Goal: Transaction & Acquisition: Obtain resource

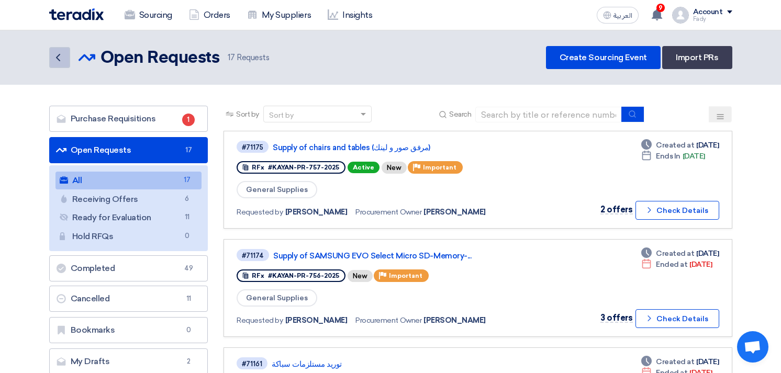
click at [56, 58] on use at bounding box center [58, 57] width 4 height 7
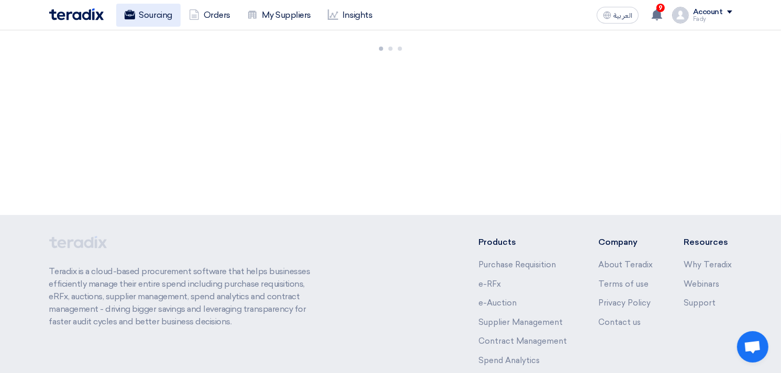
click at [138, 12] on link "Sourcing" at bounding box center [148, 15] width 64 height 23
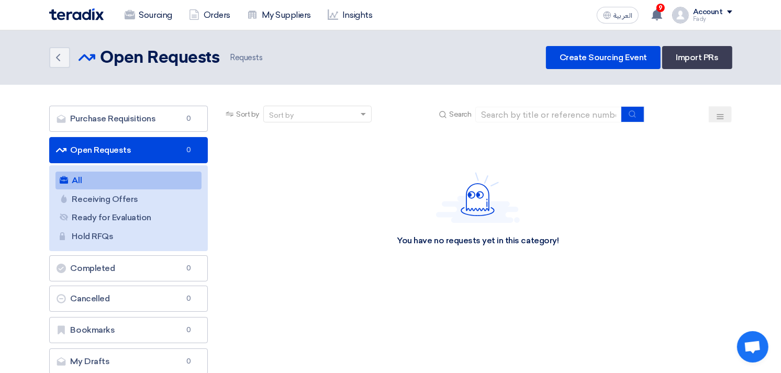
click at [87, 179] on link "All All" at bounding box center [129, 181] width 147 height 18
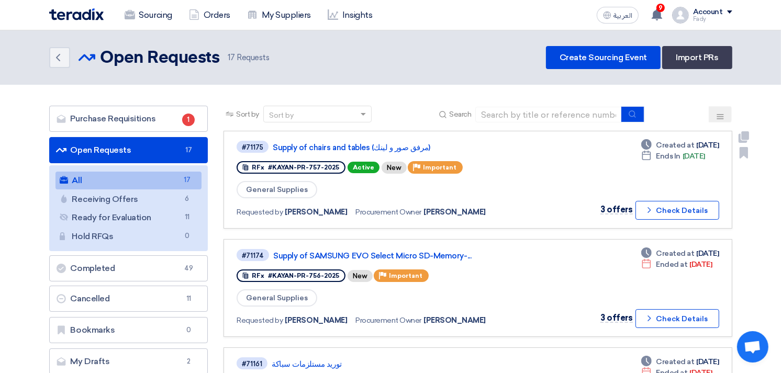
click at [563, 192] on div "#71175 Supply of chairs and tables (مرفق صور و لينك) RFx #KAYAN-PR-757-2025 Act…" at bounding box center [478, 180] width 482 height 80
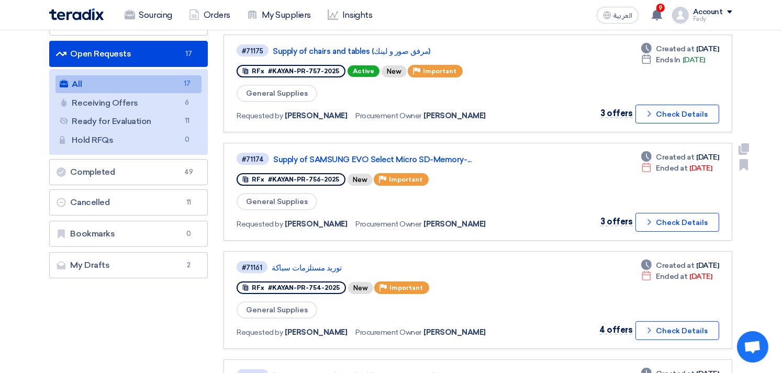
scroll to position [174, 0]
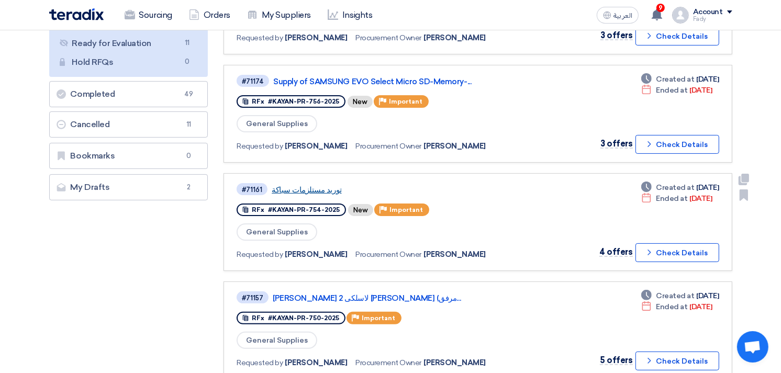
click at [300, 185] on link "توريد مستلزمات سباكة" at bounding box center [403, 189] width 262 height 9
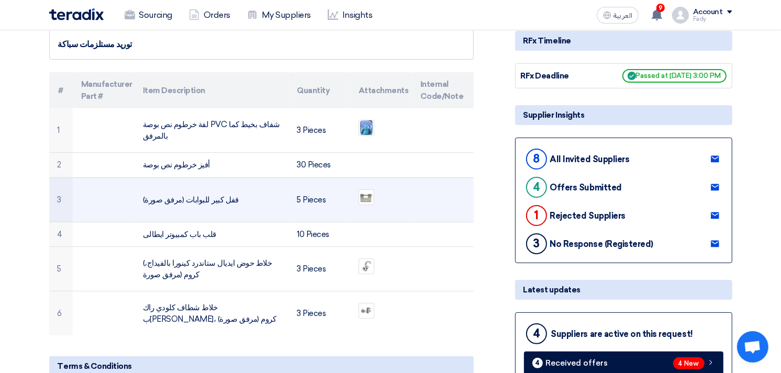
scroll to position [116, 0]
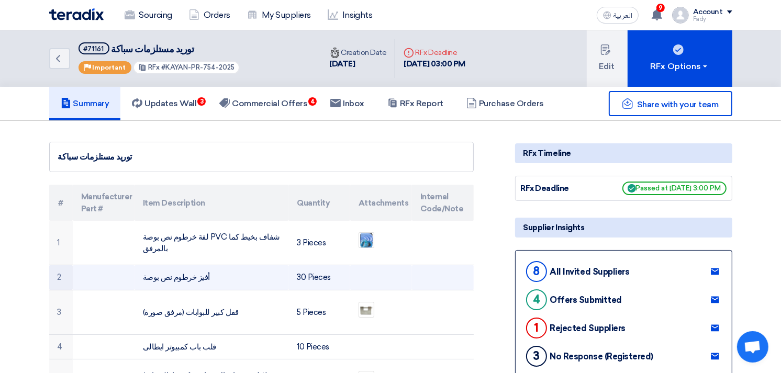
scroll to position [0, 0]
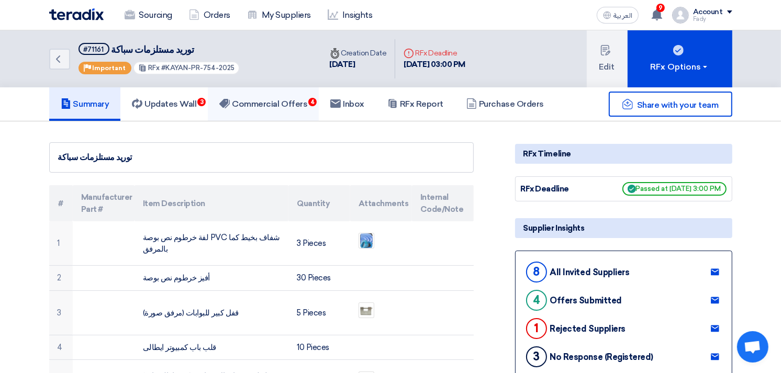
click at [279, 93] on link "Commercial Offers 4" at bounding box center [263, 104] width 111 height 34
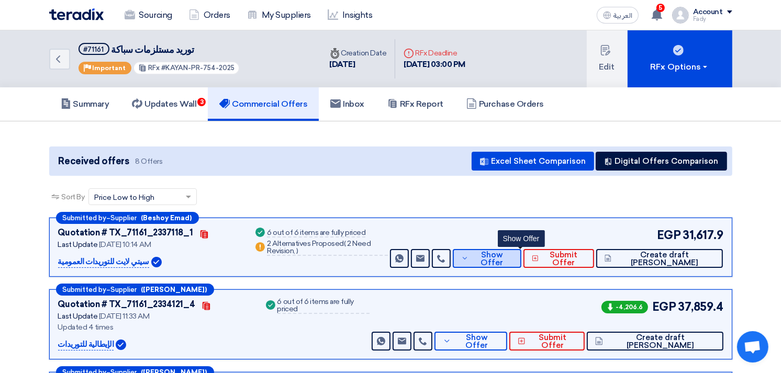
click at [513, 253] on span "Show Offer" at bounding box center [491, 259] width 41 height 16
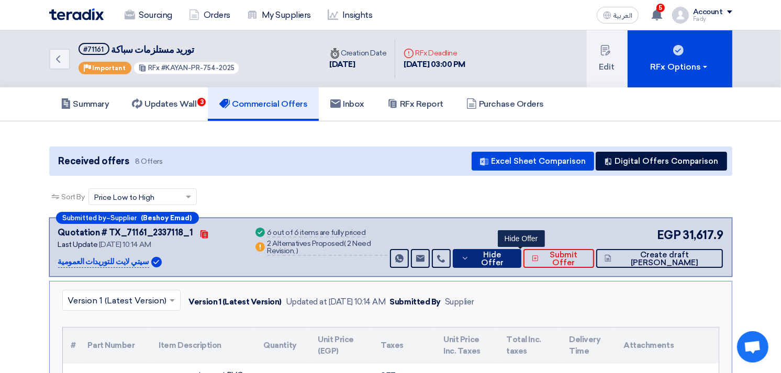
click at [513, 259] on span "Hide Offer" at bounding box center [492, 259] width 41 height 16
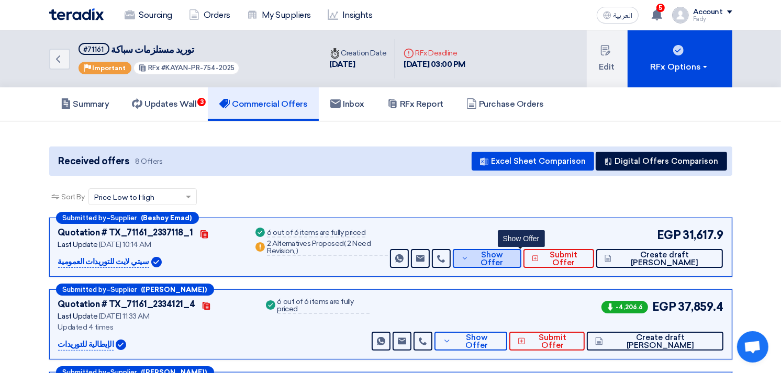
click at [513, 259] on span "Show Offer" at bounding box center [491, 259] width 41 height 16
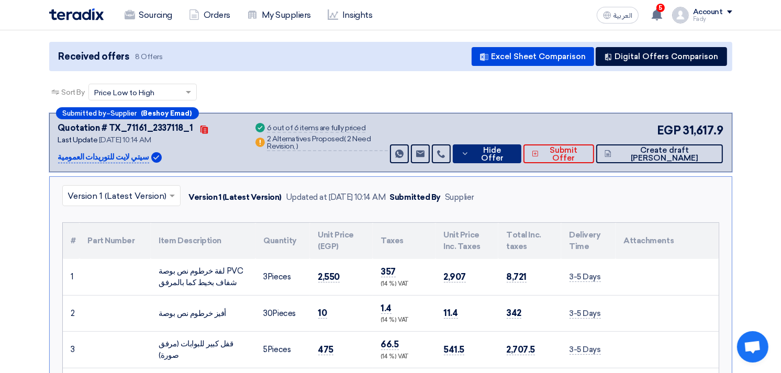
scroll to position [174, 0]
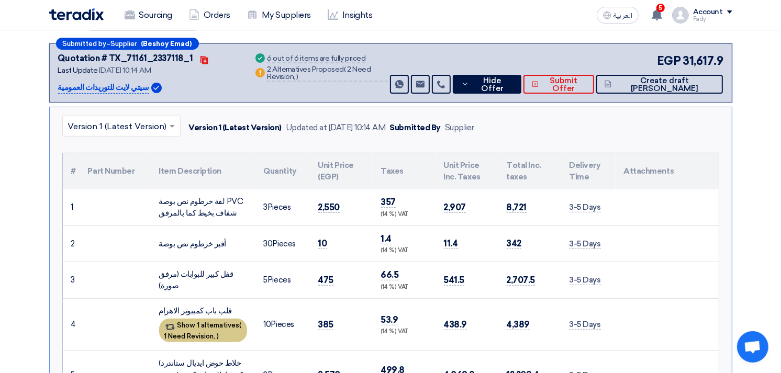
click at [208, 336] on span "1 Need Revision," at bounding box center [189, 336] width 51 height 8
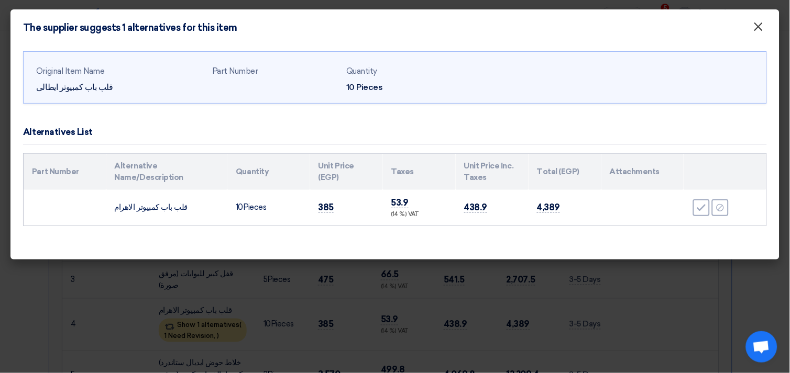
click at [757, 27] on span "×" at bounding box center [758, 29] width 10 height 21
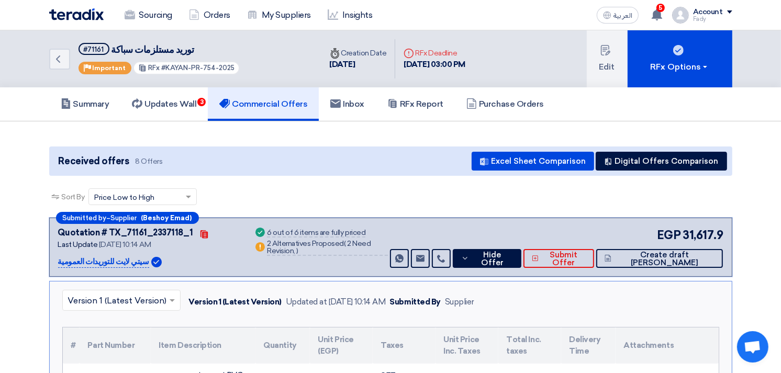
scroll to position [58, 0]
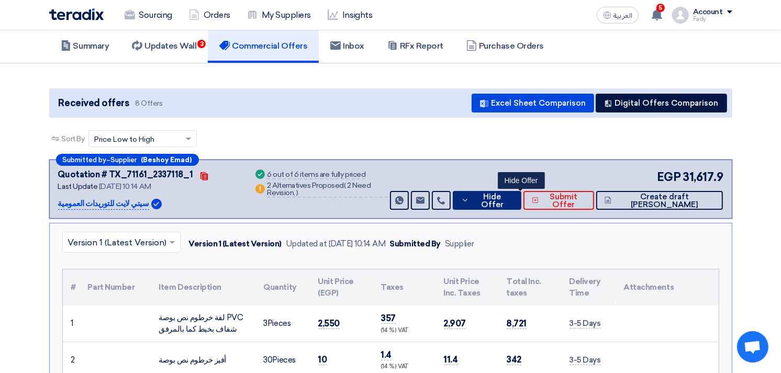
click at [513, 195] on span "Hide Offer" at bounding box center [492, 201] width 41 height 16
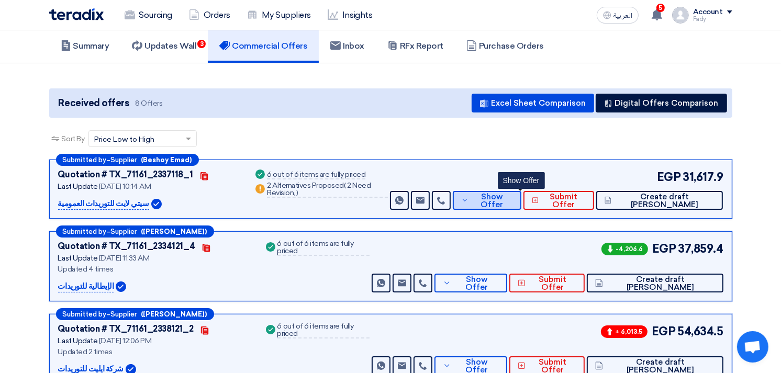
click at [513, 195] on span "Show Offer" at bounding box center [491, 201] width 41 height 16
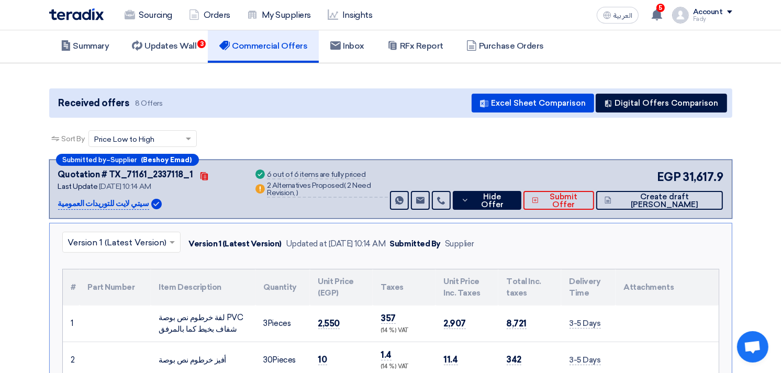
click at [406, 130] on div "Sort By Sort by × Price Low to High ×" at bounding box center [390, 144] width 683 height 29
click at [205, 325] on div "لفة خرطوم نص بوصة PVC شفاف بخيط كما بالمرفق" at bounding box center [203, 324] width 88 height 24
copy tr "لفة خرطوم نص بوصة PVC شفاف بخيط كما بالمرفق"
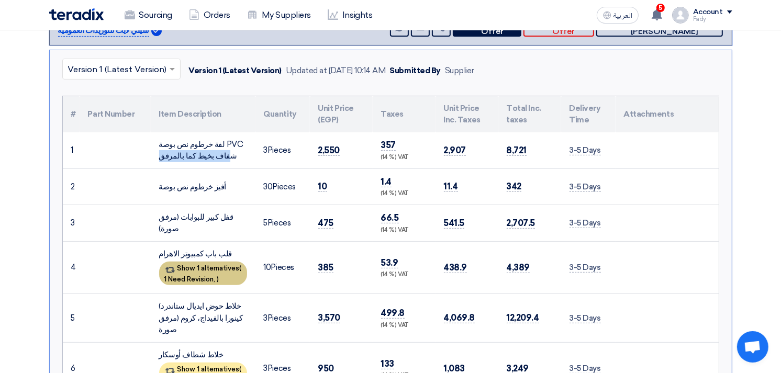
scroll to position [232, 0]
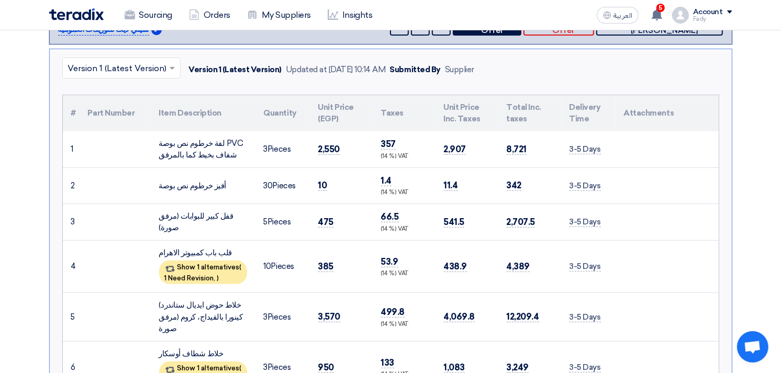
click at [189, 185] on div "أفيز خرطوم نص بوصة" at bounding box center [203, 186] width 88 height 12
copy tr "أفيز خرطوم نص بوصة"
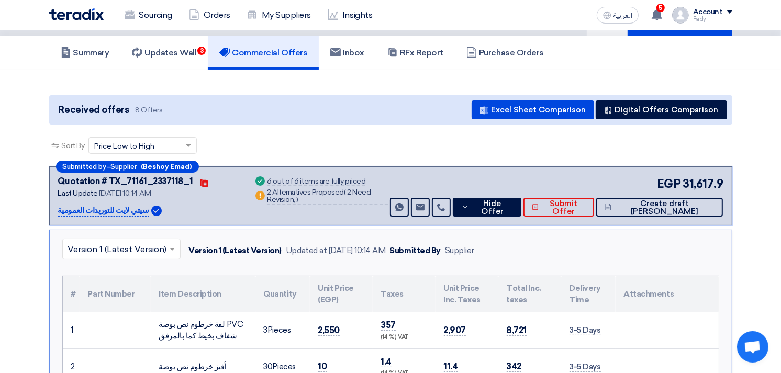
scroll to position [0, 0]
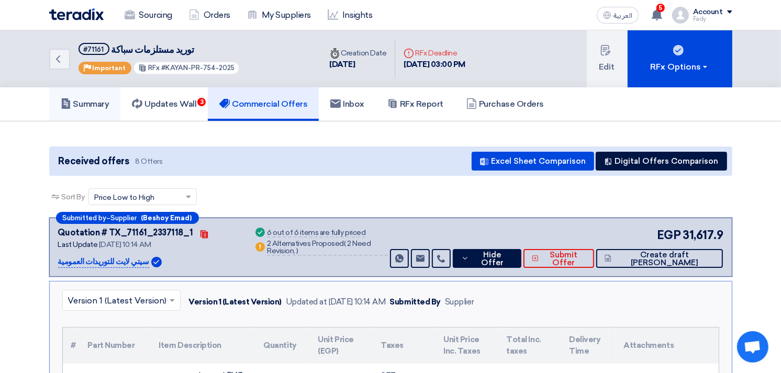
click at [82, 103] on h5 "Summary" at bounding box center [85, 104] width 49 height 10
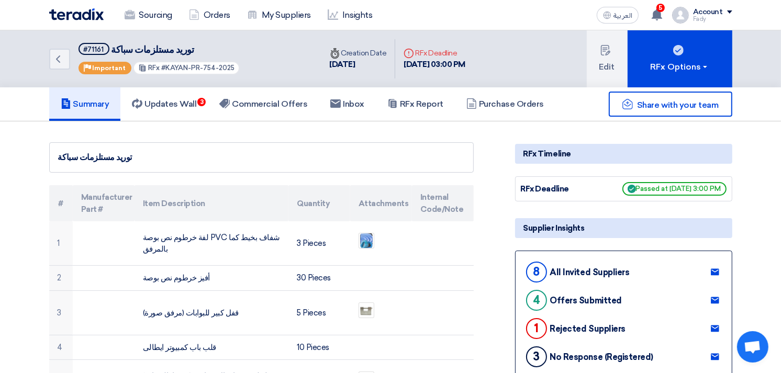
scroll to position [58, 0]
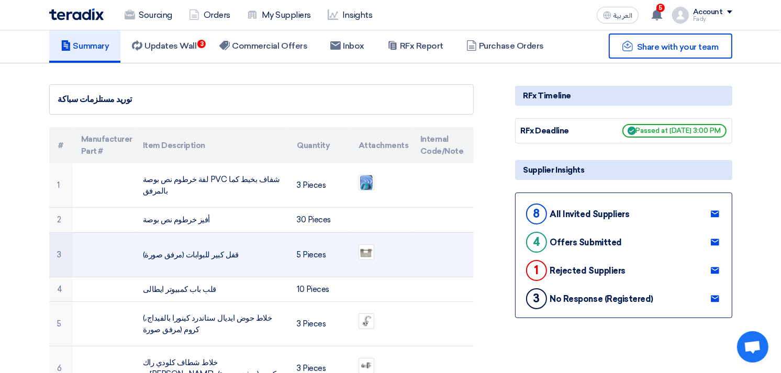
click at [187, 253] on td "قفل كبير للبوابات (مرفق صورة)" at bounding box center [212, 254] width 154 height 45
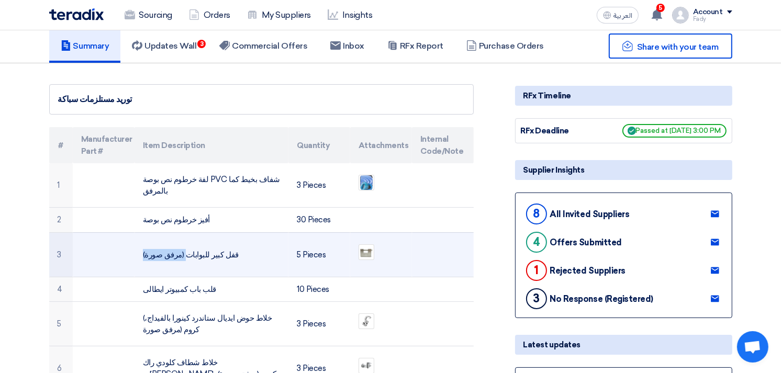
copy tr "قفل كبير للبوابات (مرفق صورة)"
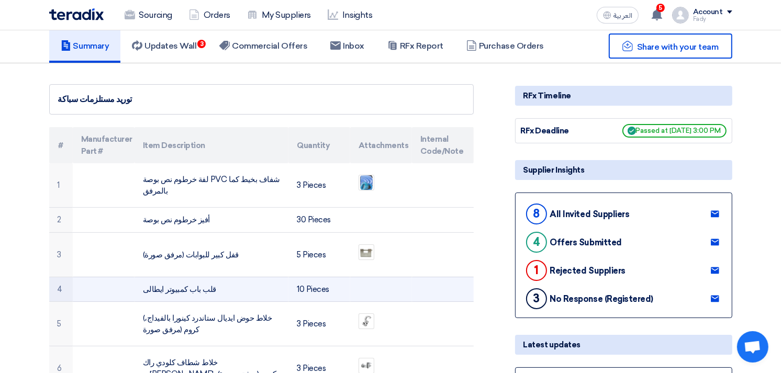
click at [187, 288] on td "قلب باب كمبيوتر ايطالى" at bounding box center [212, 289] width 154 height 25
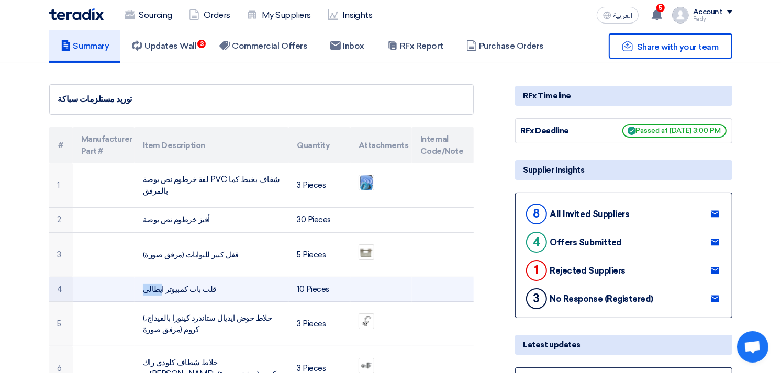
click at [187, 288] on td "قلب باب كمبيوتر ايطالى" at bounding box center [212, 289] width 154 height 25
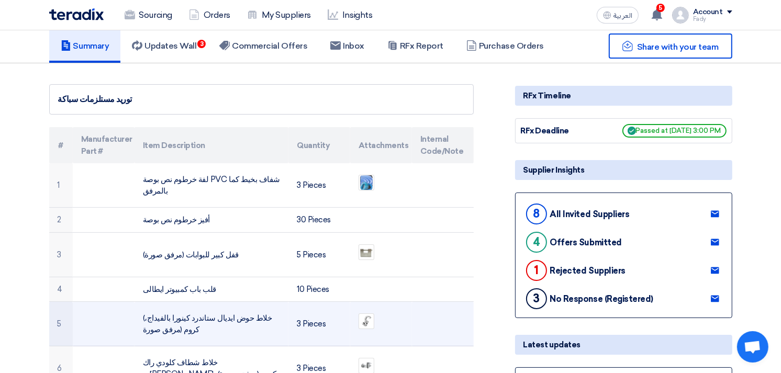
click at [199, 317] on td "(خلاط حوض ايديال ستاندرد كينورا بالفيداج، كروم (مرفق صورة" at bounding box center [212, 324] width 154 height 45
copy tr "(خلاط حوض ايديال ستاندرد كينورا بالفيداج، كروم (مرفق صورة"
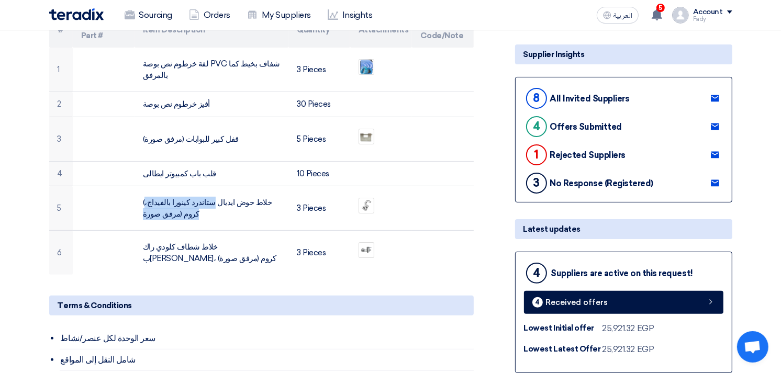
scroll to position [174, 0]
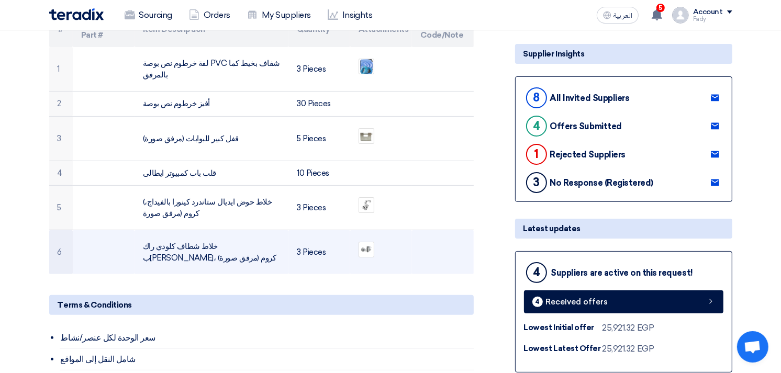
click at [209, 243] on td "خلاط شطاف كلودي راك ب[PERSON_NAME]، كروم (مرفق صورة)" at bounding box center [212, 252] width 154 height 45
copy tr "خلاط شطاف كلودي راك ب[PERSON_NAME]، كروم (مرفق صورة)"
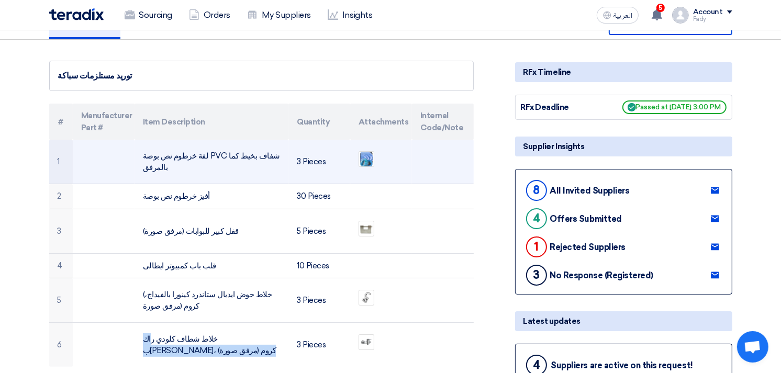
scroll to position [0, 0]
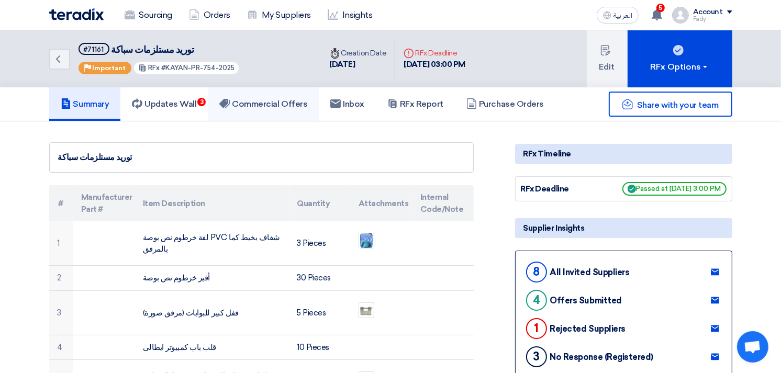
click at [273, 96] on link "Commercial Offers" at bounding box center [263, 104] width 111 height 34
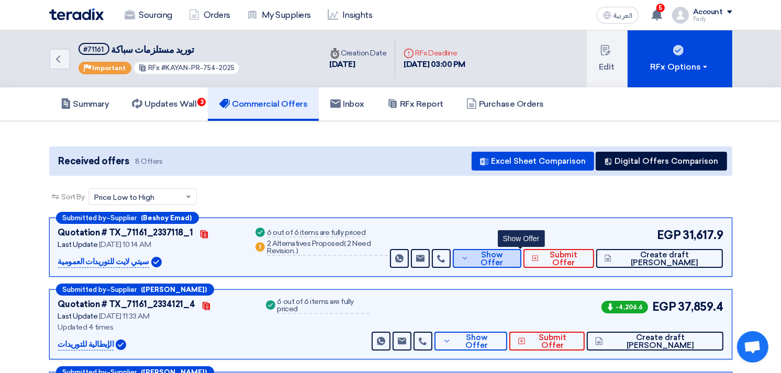
click at [515, 263] on button "Show Offer" at bounding box center [487, 258] width 69 height 19
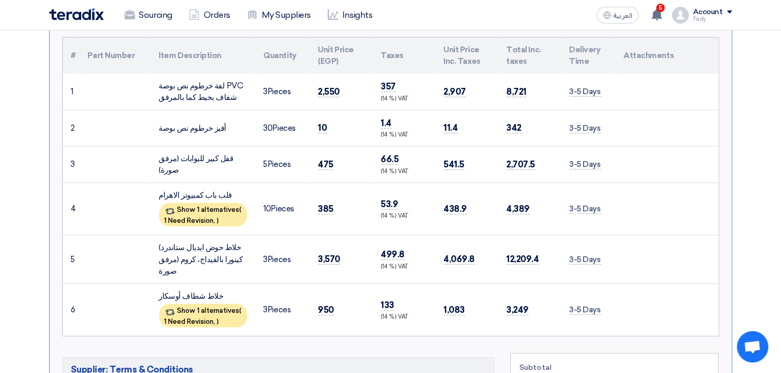
scroll to position [291, 0]
click at [216, 217] on span "1 Need Revision," at bounding box center [189, 220] width 51 height 8
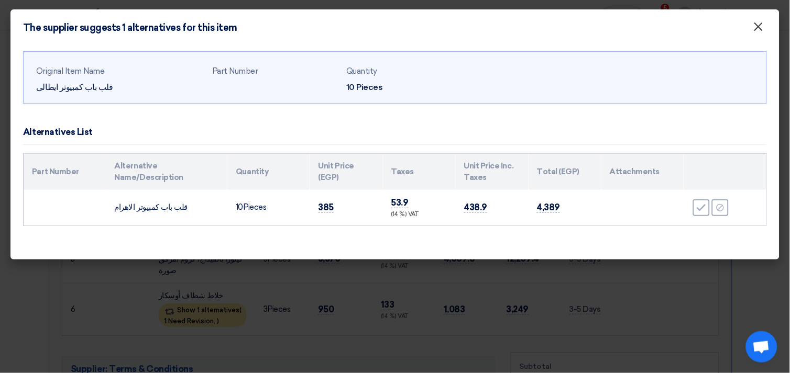
click at [759, 25] on span "×" at bounding box center [758, 29] width 10 height 21
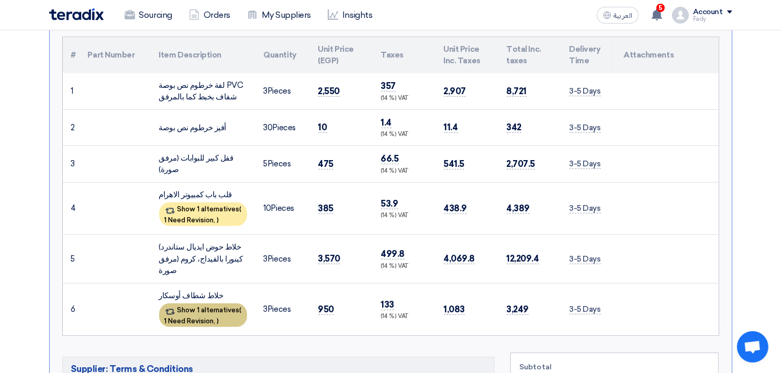
click at [213, 304] on div "Show 1 alternatives ( 1 Need Revision, )" at bounding box center [203, 316] width 88 height 24
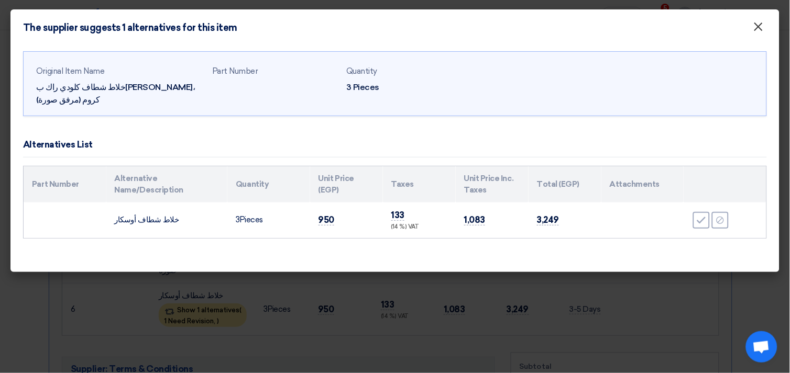
click at [755, 23] on span "×" at bounding box center [758, 29] width 10 height 21
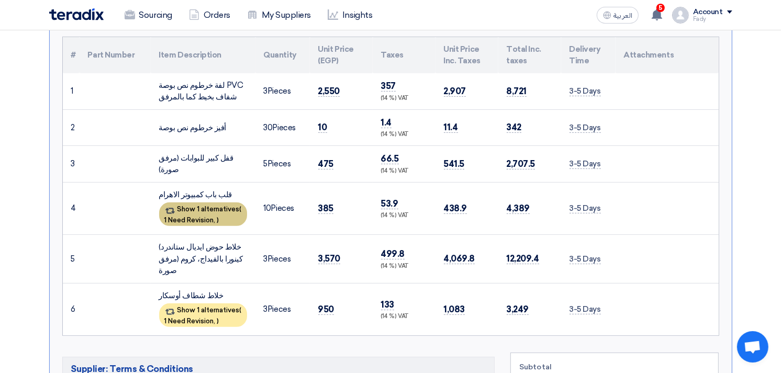
click at [203, 209] on div "Show 1 alternatives ( 1 Need Revision, )" at bounding box center [203, 215] width 88 height 24
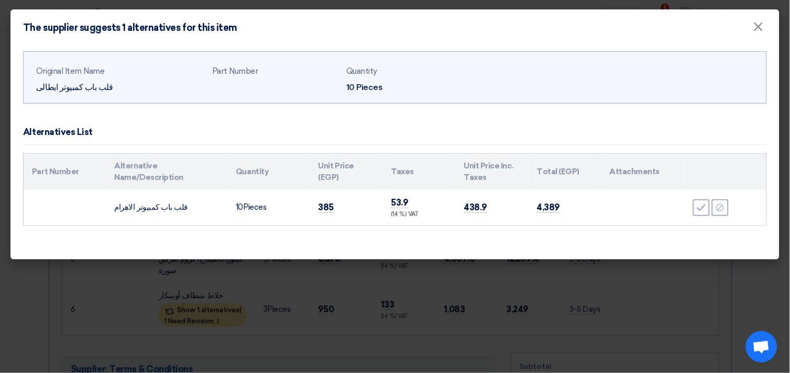
click at [147, 207] on td "قلب باب كمبيوتر الاهرام" at bounding box center [166, 208] width 121 height 36
copy tr "قلب باب كمبيوتر الاهرام"
click at [762, 28] on span "×" at bounding box center [758, 29] width 10 height 21
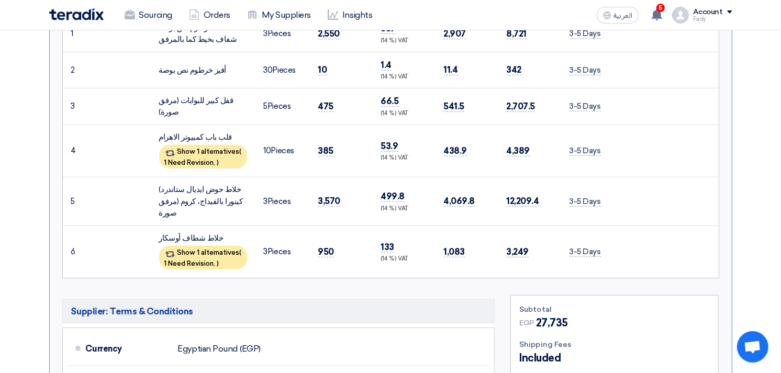
scroll to position [349, 0]
click at [203, 259] on span "1 Need Revision," at bounding box center [189, 263] width 51 height 8
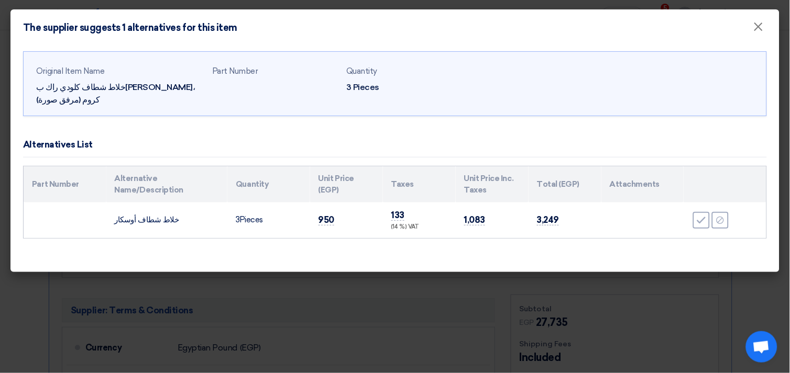
click at [149, 205] on td "خلاط شطاف أوسكار" at bounding box center [166, 221] width 121 height 36
copy tr "خلاط شطاف أوسكار"
click at [757, 28] on span "×" at bounding box center [758, 29] width 10 height 21
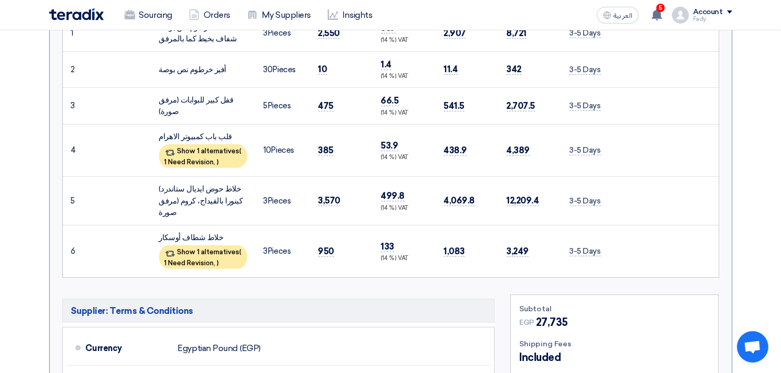
scroll to position [58, 0]
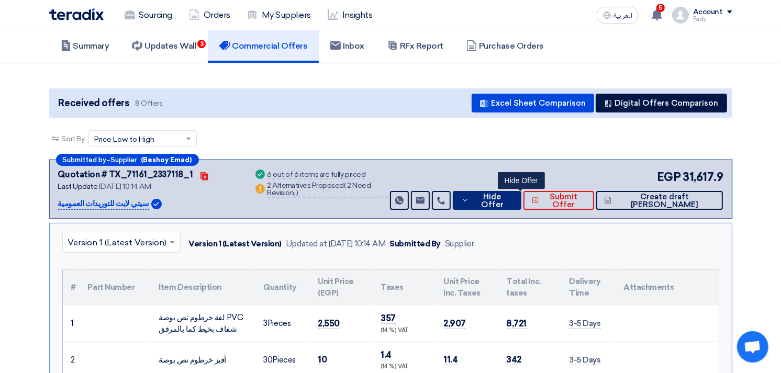
click at [513, 196] on span "Hide Offer" at bounding box center [492, 201] width 41 height 16
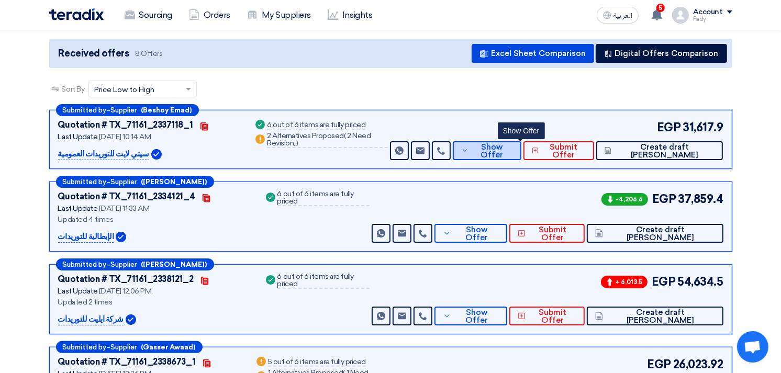
scroll to position [174, 0]
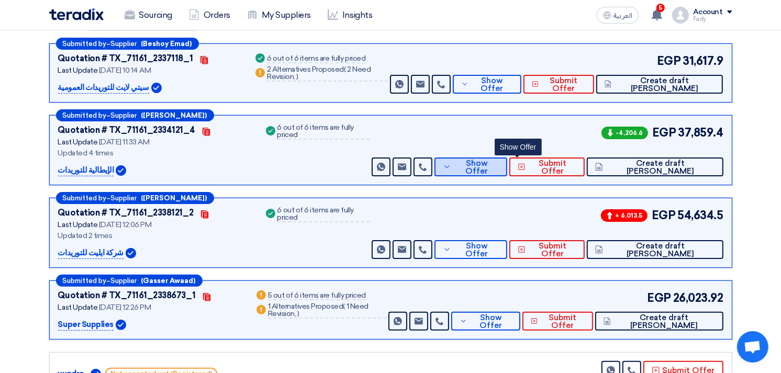
click at [499, 162] on span "Show Offer" at bounding box center [476, 168] width 45 height 16
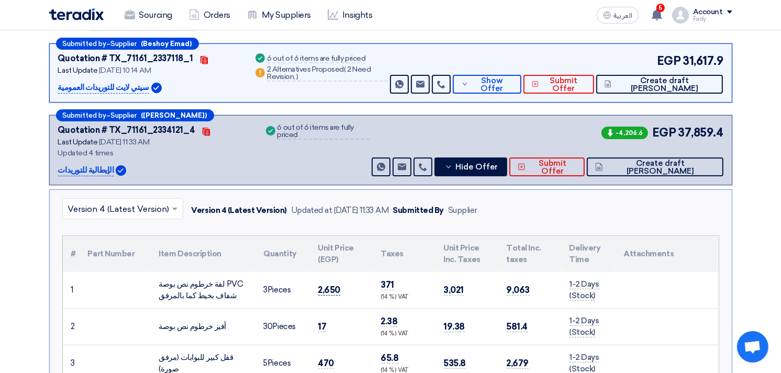
click at [329, 286] on span "2,650" at bounding box center [329, 290] width 23 height 11
click at [330, 286] on span "2,650" at bounding box center [329, 290] width 23 height 11
copy span "2,650"
click at [498, 165] on span "Hide Offer" at bounding box center [477, 167] width 42 height 8
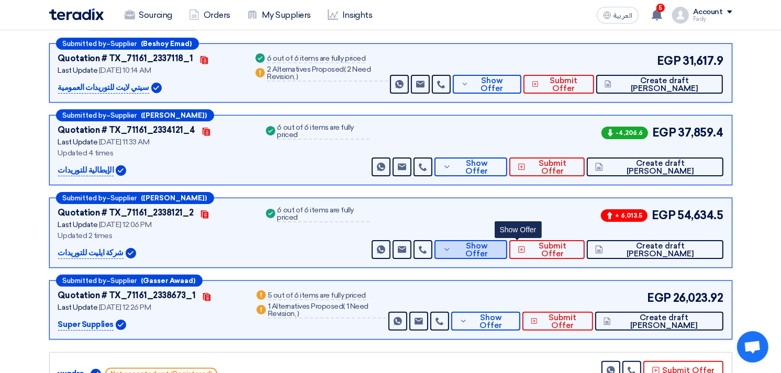
click at [499, 245] on span "Show Offer" at bounding box center [476, 250] width 45 height 16
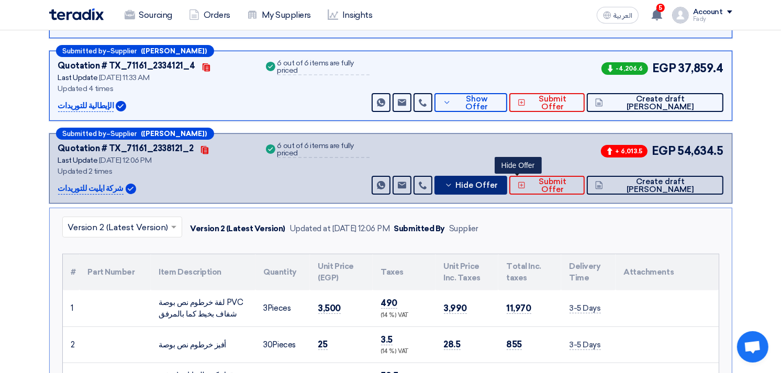
scroll to position [232, 0]
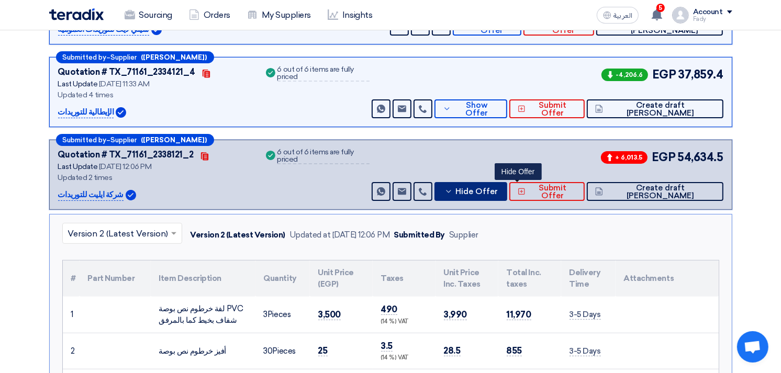
click at [498, 188] on span "Hide Offer" at bounding box center [477, 192] width 42 height 8
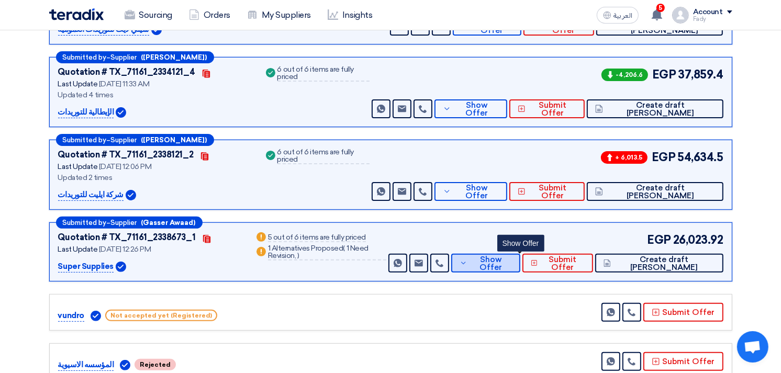
click at [512, 262] on span "Show Offer" at bounding box center [491, 264] width 42 height 16
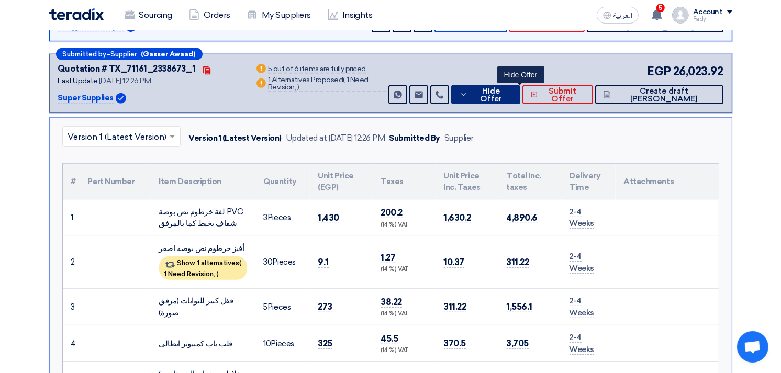
scroll to position [407, 0]
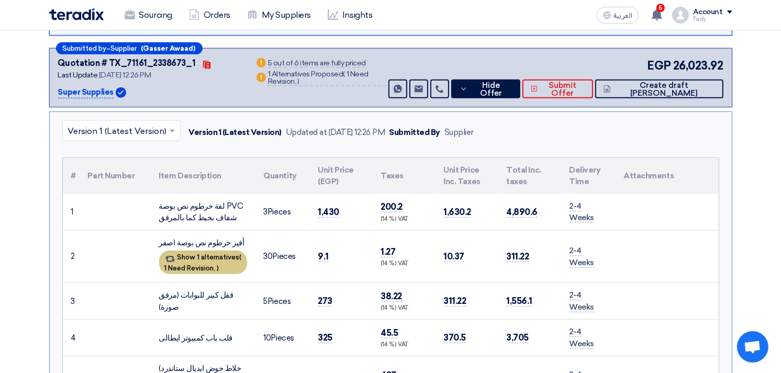
click at [205, 259] on div "Show 1 alternatives ( 1 Need Revision, )" at bounding box center [203, 263] width 88 height 24
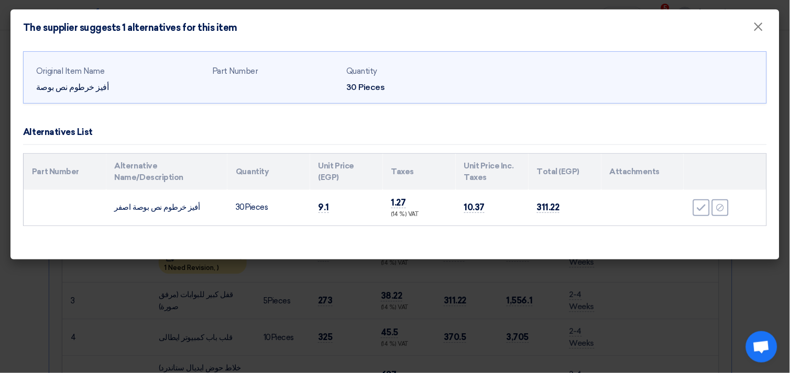
click at [165, 208] on td "أفيز خرطوم نص بوصة اصفر" at bounding box center [166, 208] width 121 height 36
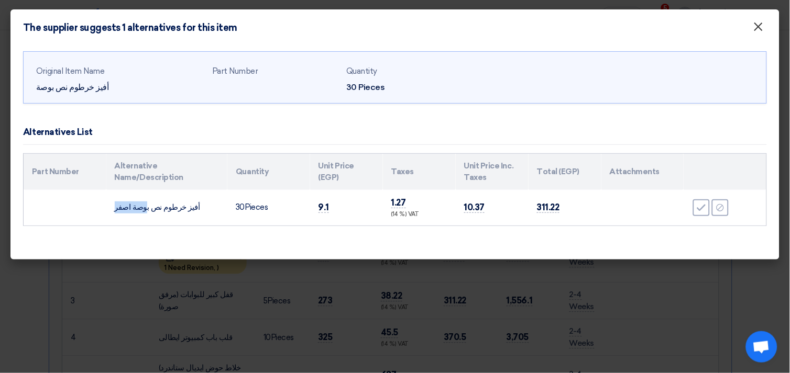
click at [758, 34] on span "×" at bounding box center [758, 29] width 10 height 21
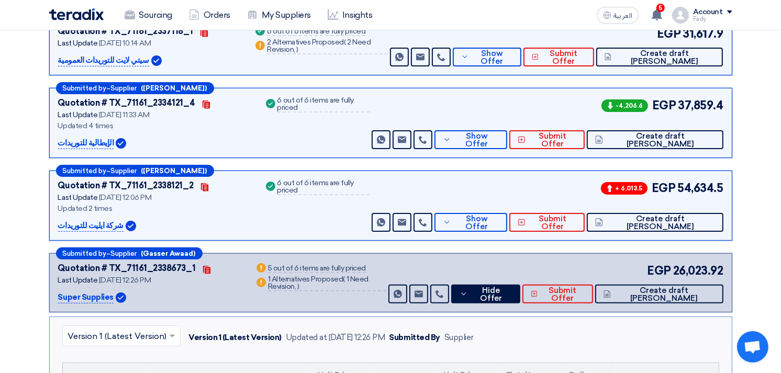
scroll to position [0, 0]
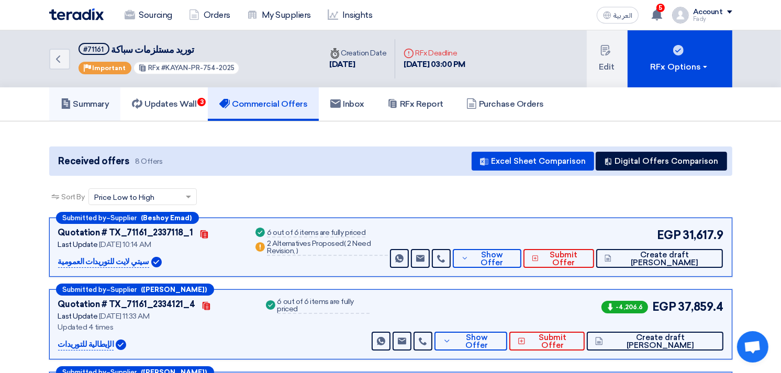
click at [76, 92] on link "Summary" at bounding box center [85, 104] width 72 height 34
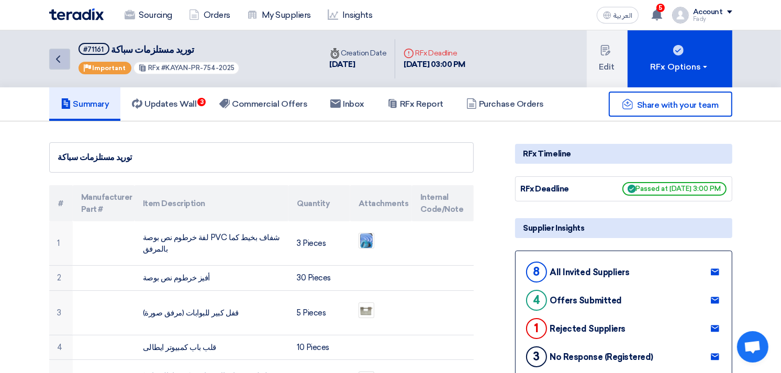
click at [63, 59] on icon "Back" at bounding box center [58, 59] width 13 height 13
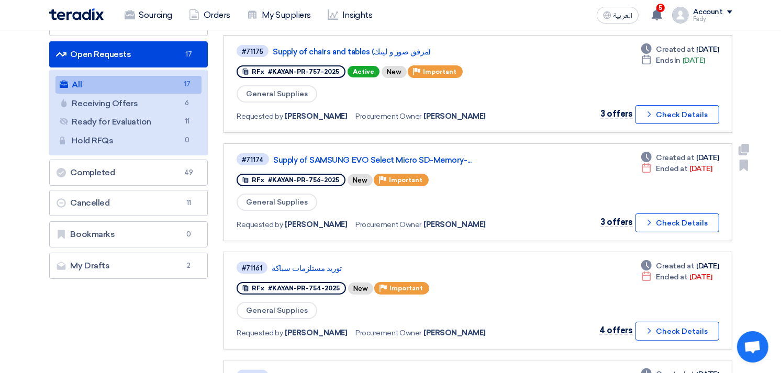
scroll to position [116, 0]
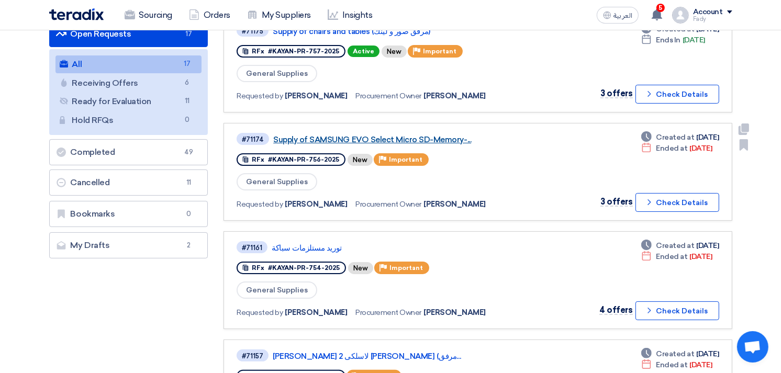
click at [393, 135] on link "Supply of SAMSUNG EVO Select Micro SD-Memory-..." at bounding box center [404, 139] width 262 height 9
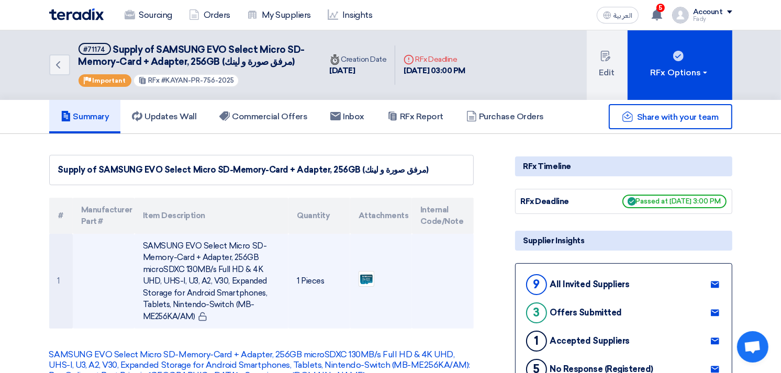
drag, startPoint x: 191, startPoint y: 316, endPoint x: 90, endPoint y: 248, distance: 121.1
click at [90, 248] on tr "1 SAMSUNG EVO Select Micro SD-Memory-Card + Adapter, 256GB microSDXC 130MB/s Fu…" at bounding box center [261, 281] width 425 height 95
copy tr "SAMSUNG EVO Select Micro SD-Memory-Card + Adapter, 256GB microSDXC 130MB/s Full…"
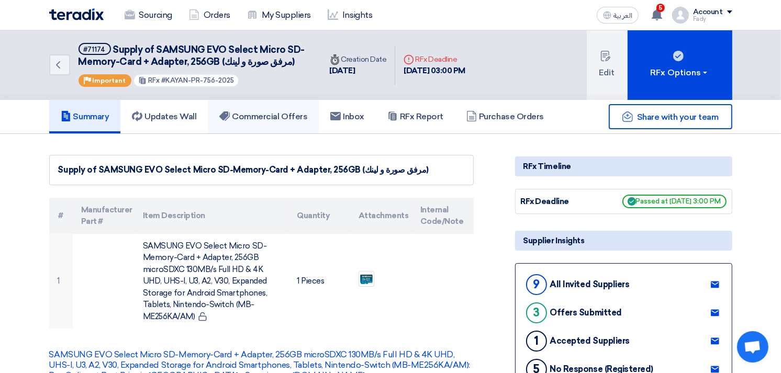
click at [257, 116] on h5 "Commercial Offers" at bounding box center [263, 117] width 88 height 10
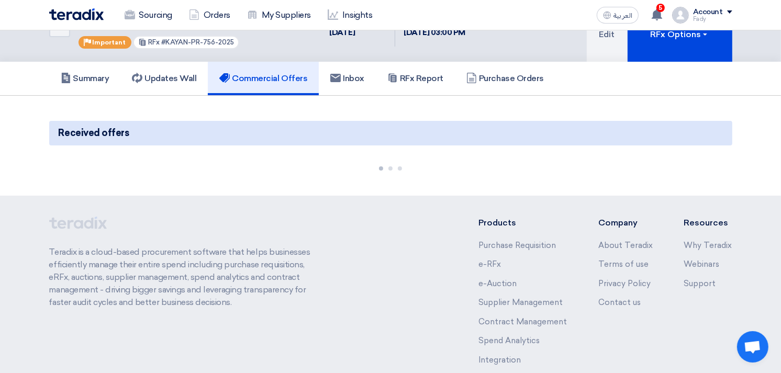
scroll to position [95, 0]
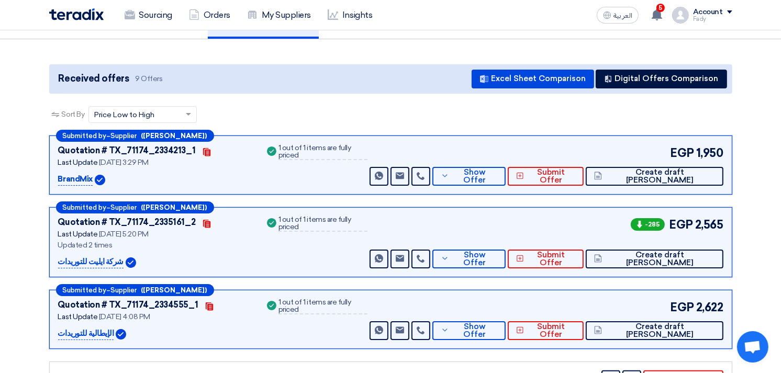
click at [81, 177] on p "BrandMix" at bounding box center [75, 179] width 35 height 13
copy p "BrandMix"
click at [506, 169] on button "Show Offer" at bounding box center [468, 176] width 73 height 19
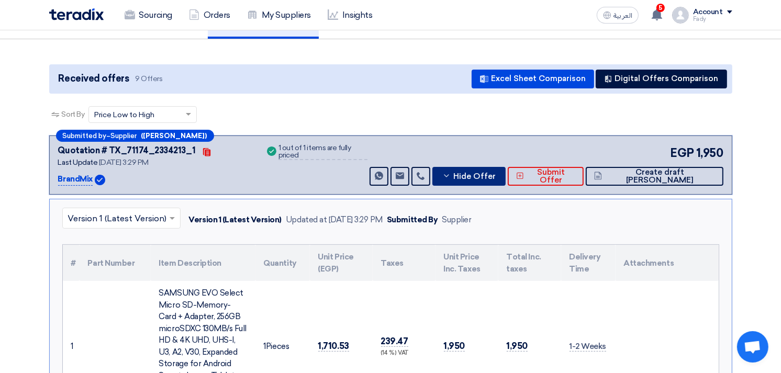
scroll to position [211, 0]
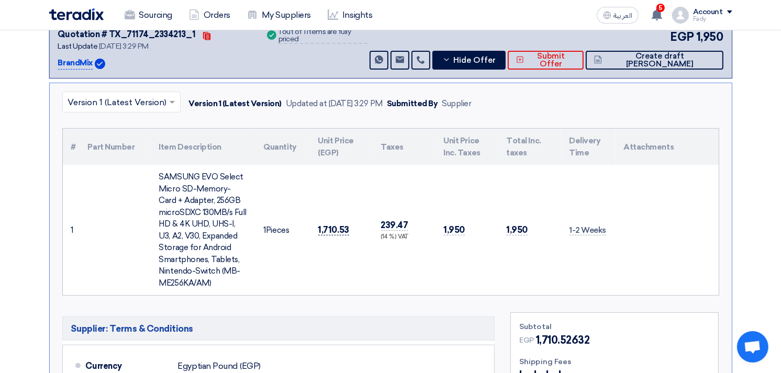
click at [330, 225] on span "1,710.53" at bounding box center [333, 230] width 31 height 11
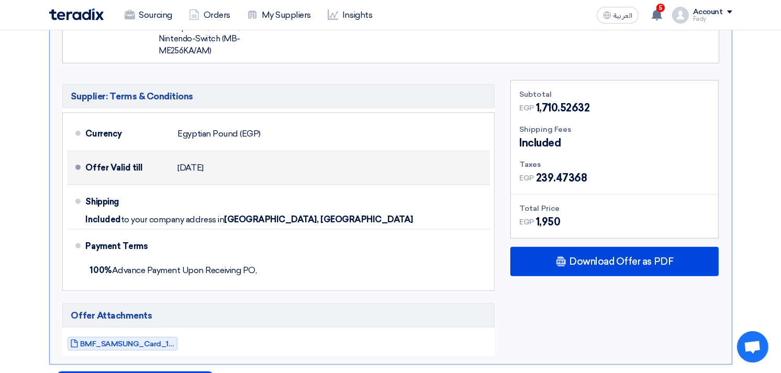
scroll to position [0, 0]
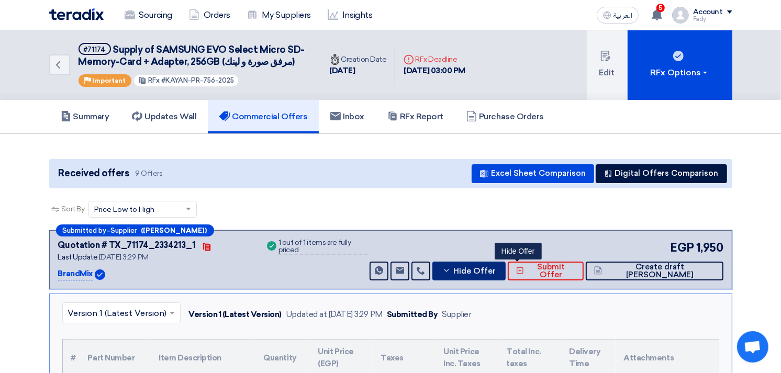
click at [496, 269] on span "Hide Offer" at bounding box center [474, 272] width 42 height 8
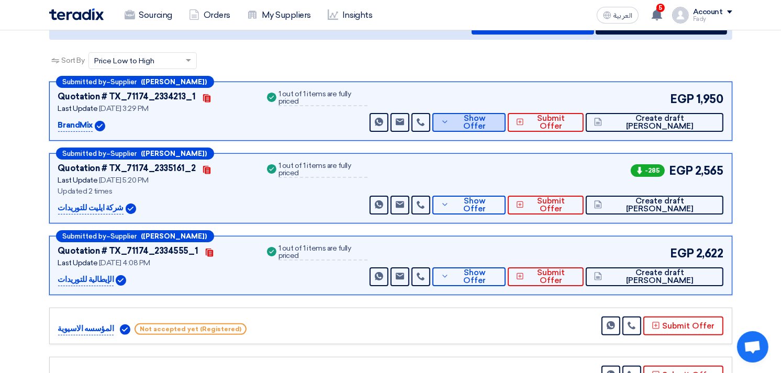
scroll to position [174, 0]
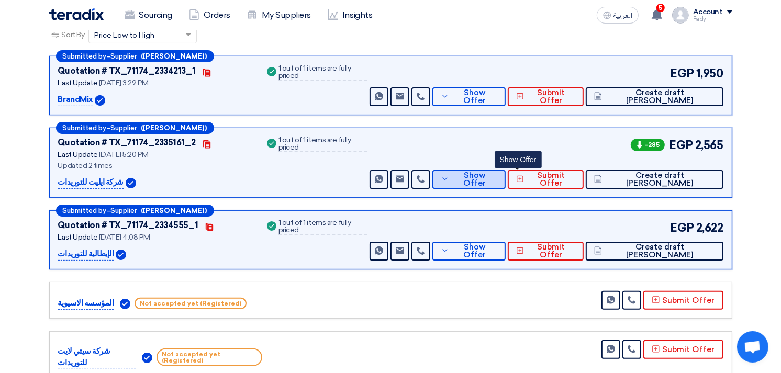
click at [497, 174] on span "Show Offer" at bounding box center [475, 180] width 46 height 16
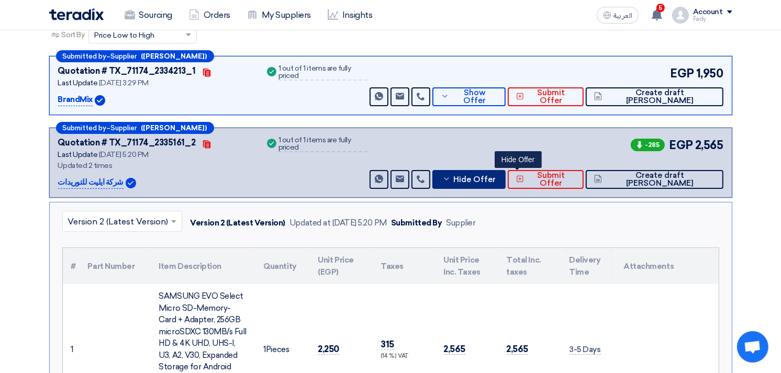
click at [505, 182] on button "Hide Offer" at bounding box center [468, 179] width 73 height 19
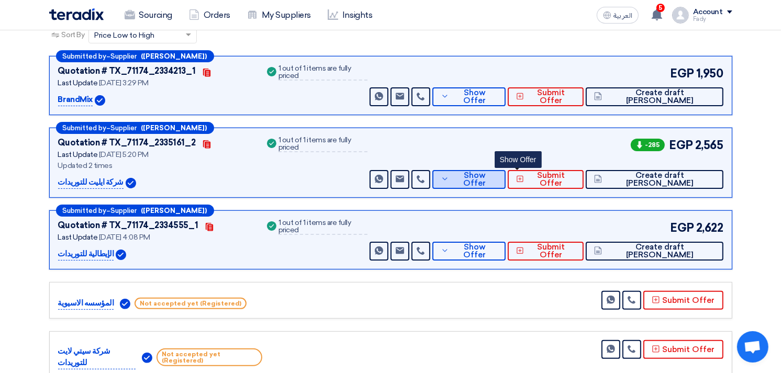
scroll to position [232, 0]
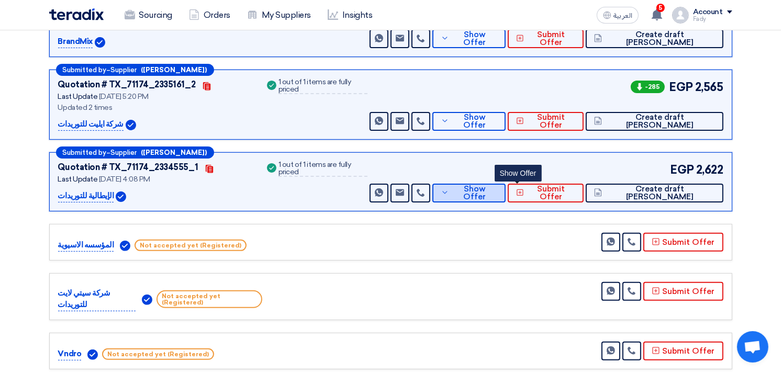
click at [506, 186] on button "Show Offer" at bounding box center [468, 193] width 73 height 19
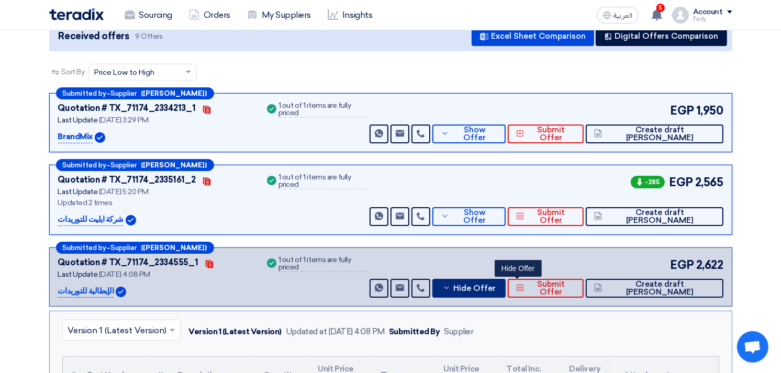
scroll to position [0, 0]
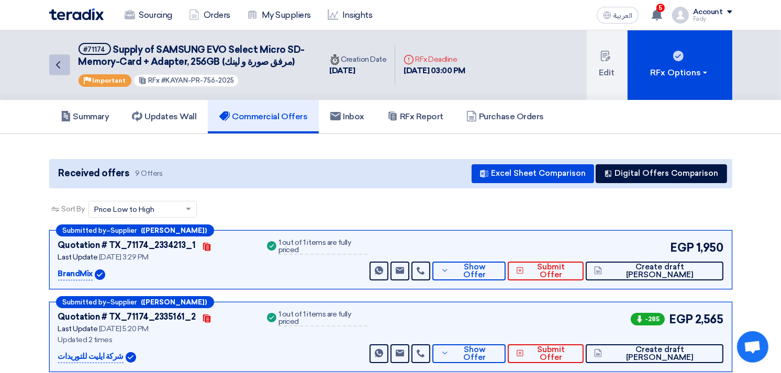
click at [58, 62] on icon "Back" at bounding box center [58, 65] width 13 height 13
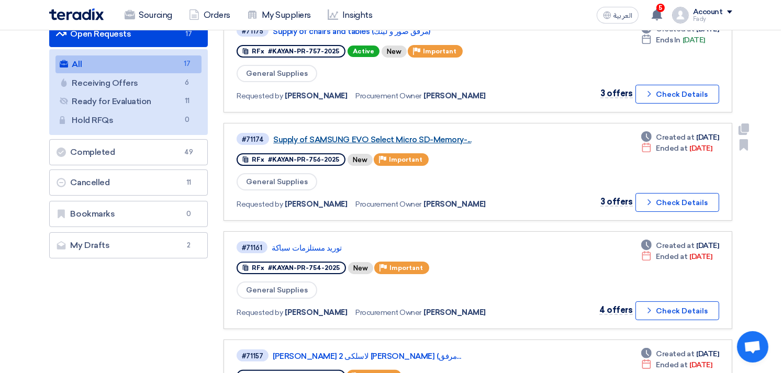
scroll to position [58, 0]
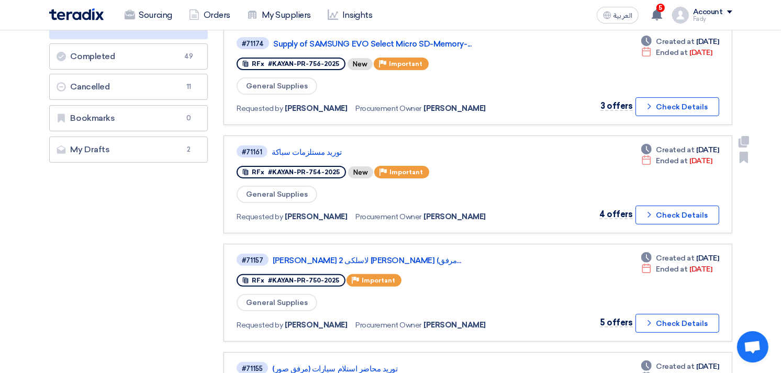
scroll to position [232, 0]
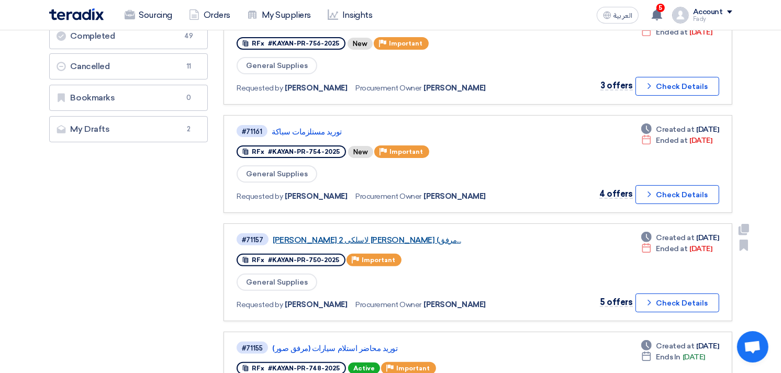
click at [354, 236] on link "[PERSON_NAME] لاسلكى 2 [PERSON_NAME] (مرفق..." at bounding box center [404, 240] width 262 height 9
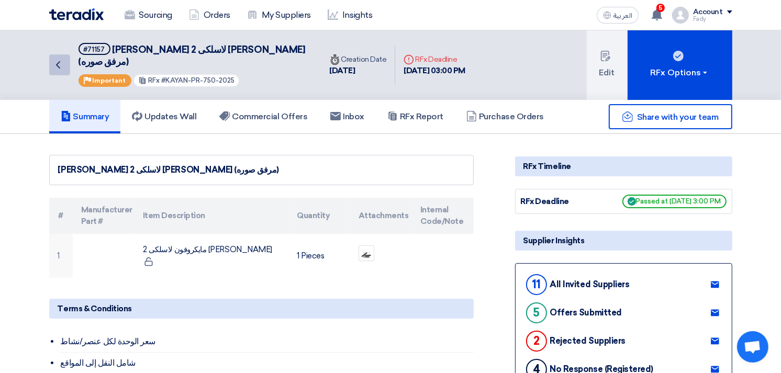
click at [60, 59] on icon "Back" at bounding box center [58, 65] width 13 height 13
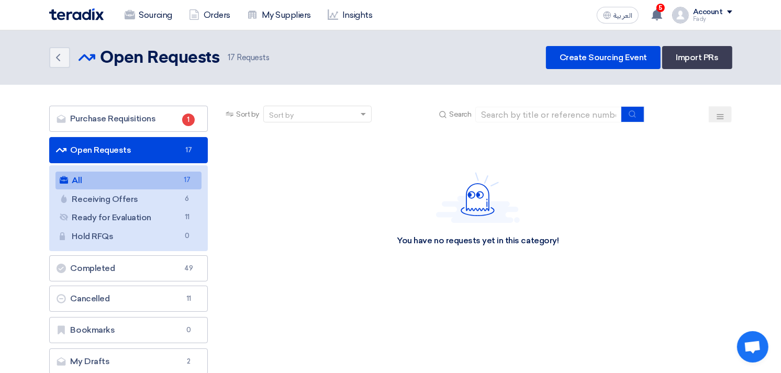
click at [113, 174] on link "All All 17" at bounding box center [129, 181] width 147 height 18
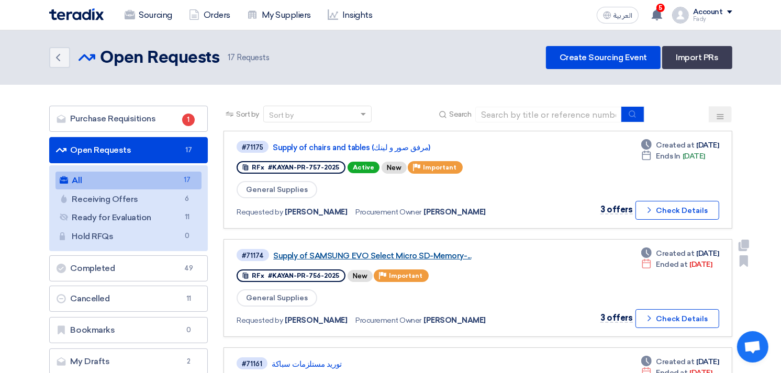
click at [365, 251] on link "Supply of SAMSUNG EVO Select Micro SD-Memory-..." at bounding box center [404, 255] width 262 height 9
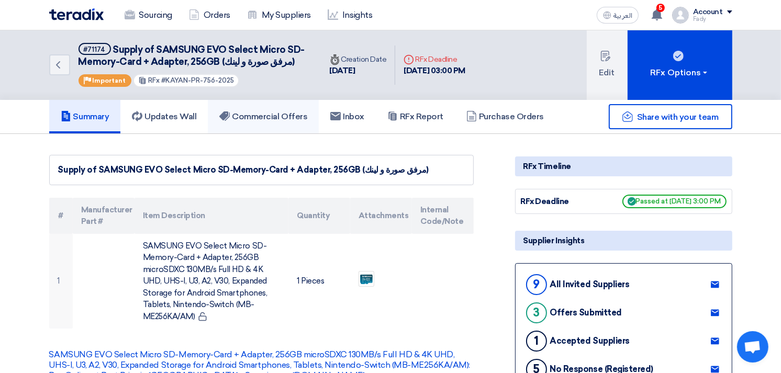
click at [271, 107] on link "Commercial Offers" at bounding box center [263, 117] width 111 height 34
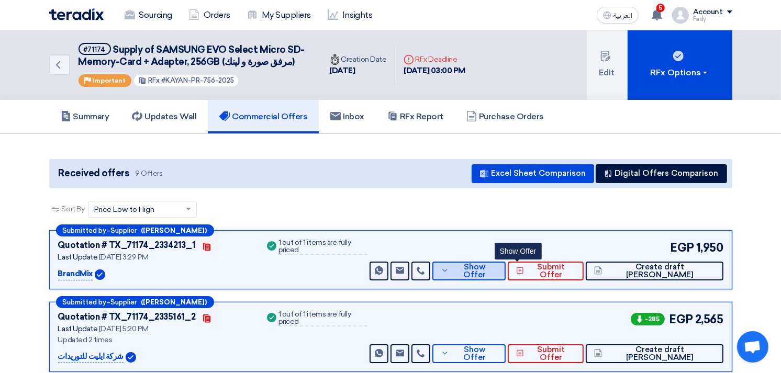
click at [497, 271] on span "Show Offer" at bounding box center [475, 271] width 46 height 16
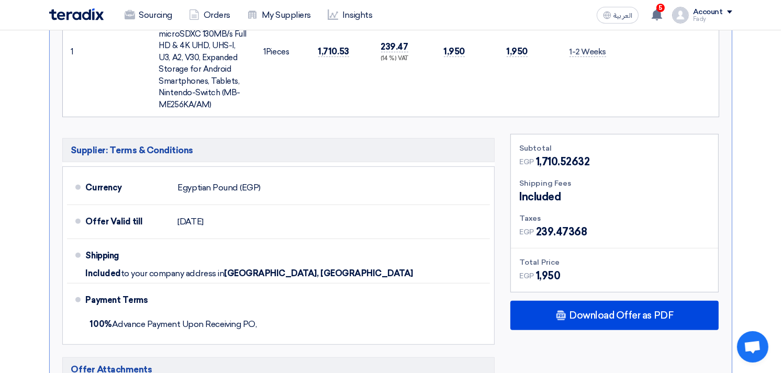
scroll to position [407, 0]
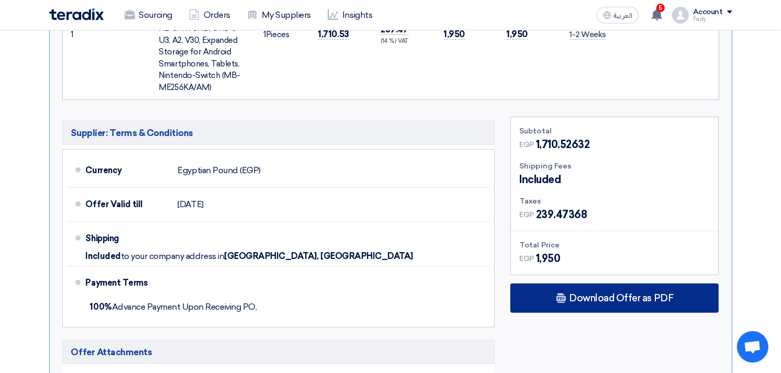
click at [636, 296] on span "Download Offer as PDF" at bounding box center [621, 298] width 104 height 9
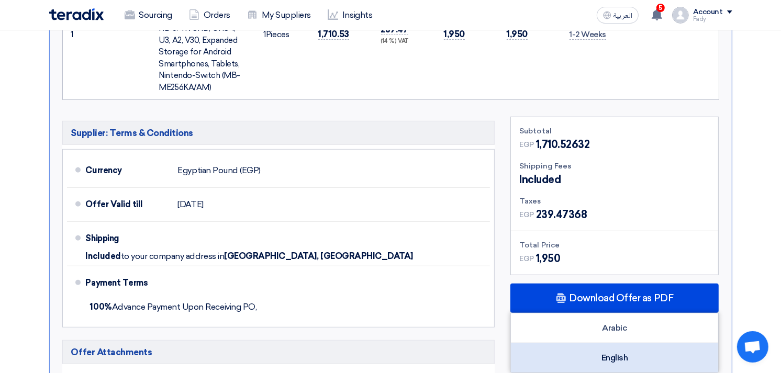
click at [625, 357] on div "English" at bounding box center [614, 357] width 207 height 29
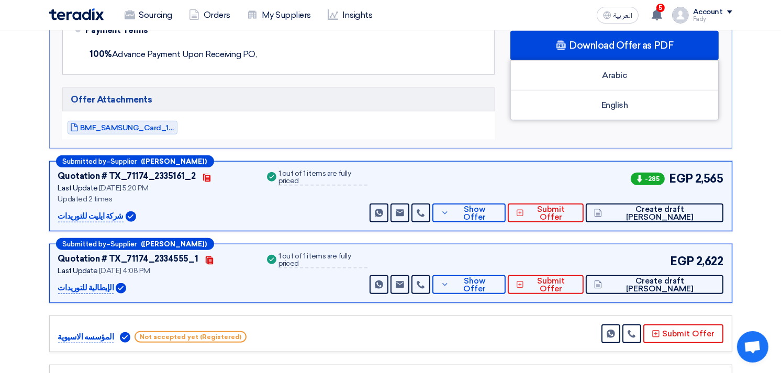
scroll to position [698, 0]
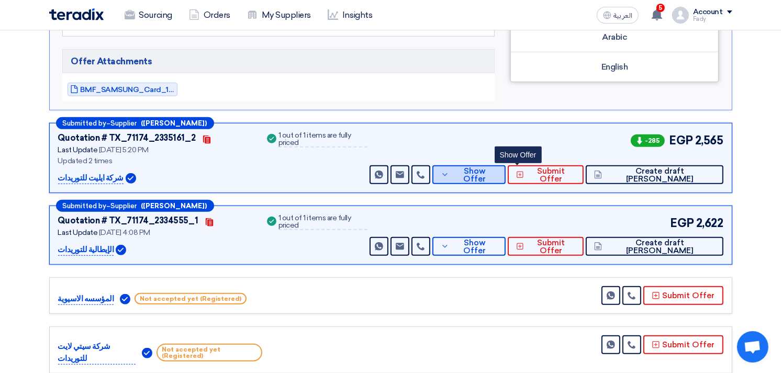
click at [497, 176] on span "Show Offer" at bounding box center [475, 176] width 46 height 16
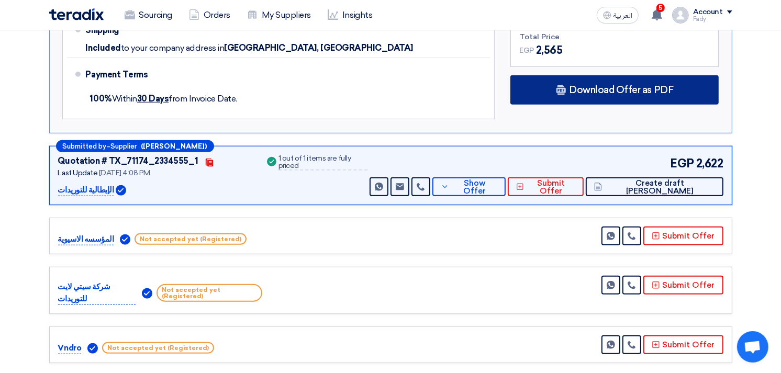
click at [641, 86] on span "Download Offer as PDF" at bounding box center [621, 89] width 104 height 9
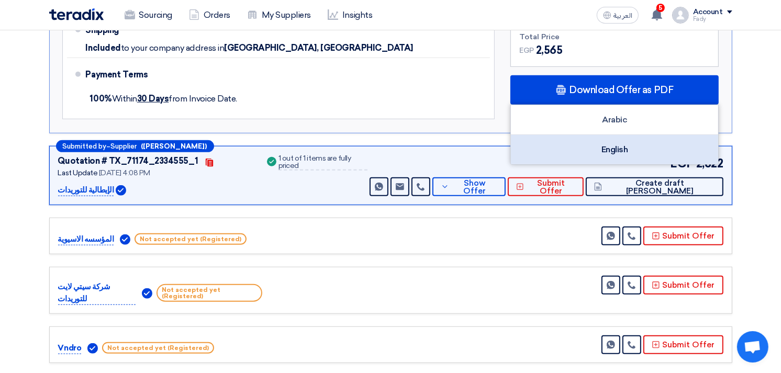
click at [626, 147] on div "English" at bounding box center [614, 149] width 207 height 29
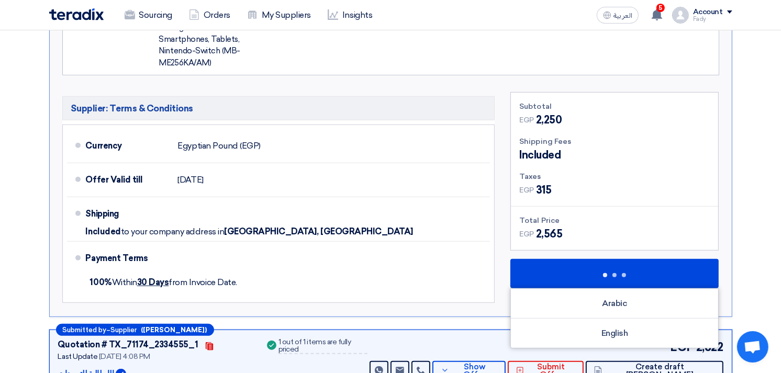
scroll to position [291, 0]
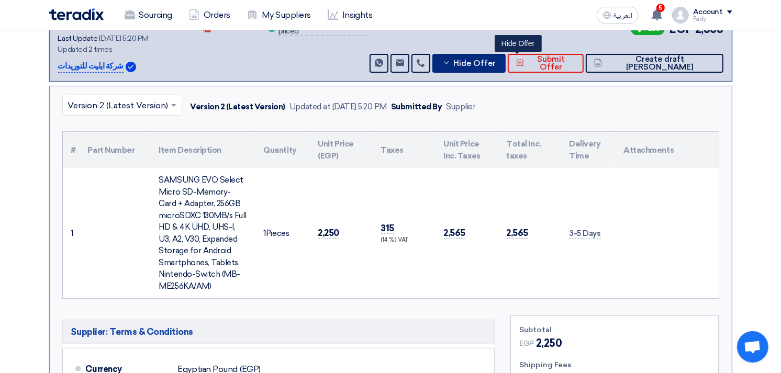
click at [496, 60] on span "Hide Offer" at bounding box center [474, 64] width 42 height 8
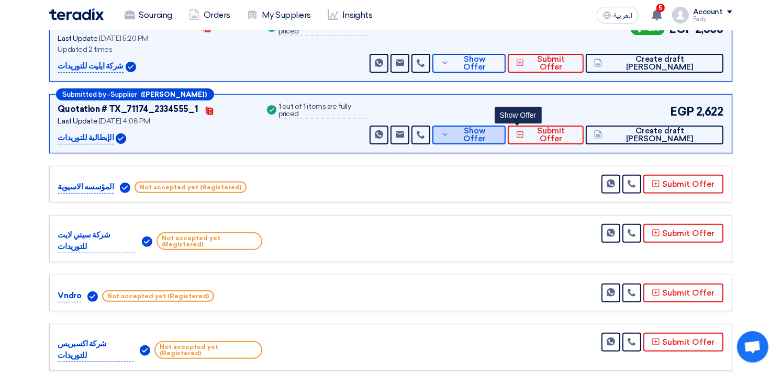
click at [493, 138] on button "Show Offer" at bounding box center [468, 135] width 73 height 19
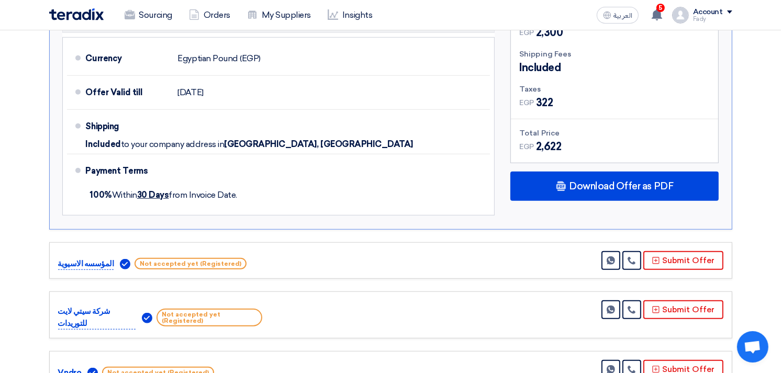
scroll to position [698, 0]
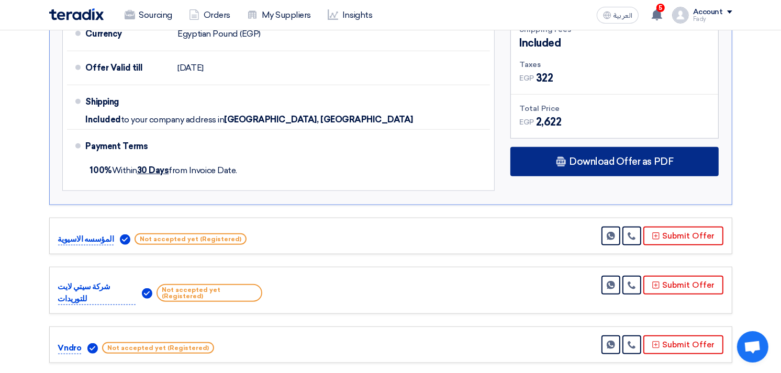
click at [637, 160] on span "Download Offer as PDF" at bounding box center [621, 161] width 104 height 9
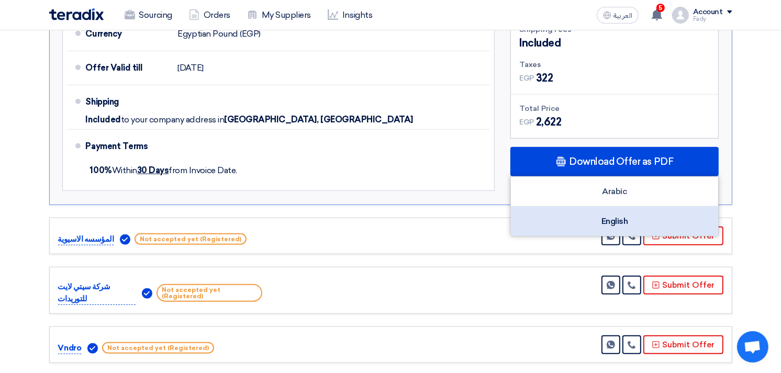
click at [598, 224] on div "English" at bounding box center [614, 221] width 207 height 29
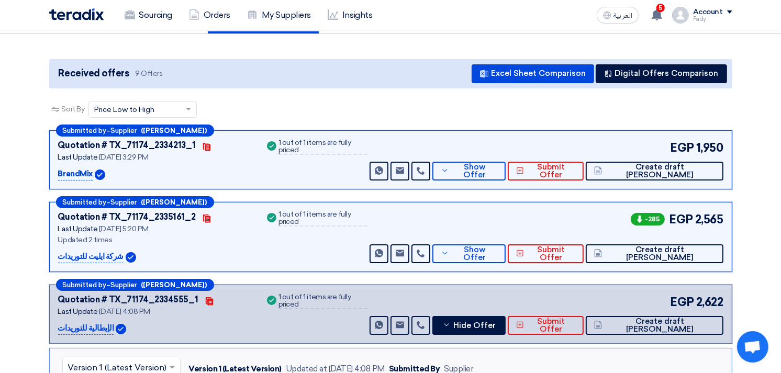
scroll to position [0, 0]
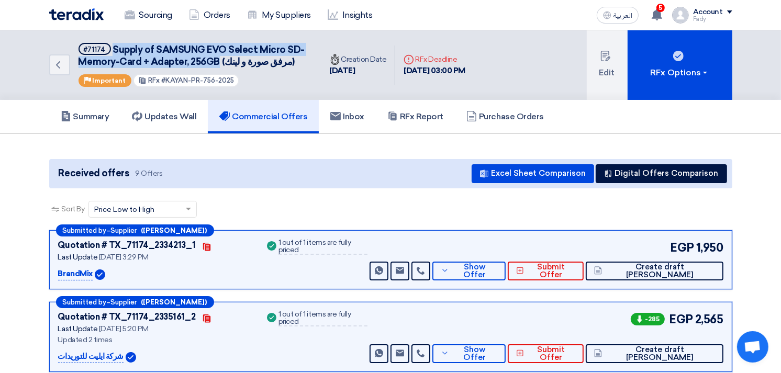
drag, startPoint x: 112, startPoint y: 49, endPoint x: 217, endPoint y: 58, distance: 105.6
click at [217, 58] on span "Supply of SAMSUNG EVO Select Micro SD-Memory-Card + Adapter, 256GB (مرفق صورة و…" at bounding box center [192, 56] width 226 height 24
click at [497, 266] on span "Show Offer" at bounding box center [475, 271] width 46 height 16
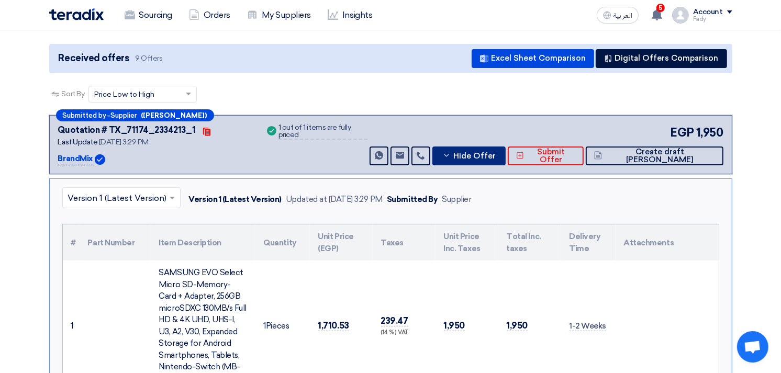
scroll to position [116, 0]
